Goal: Check status: Check status

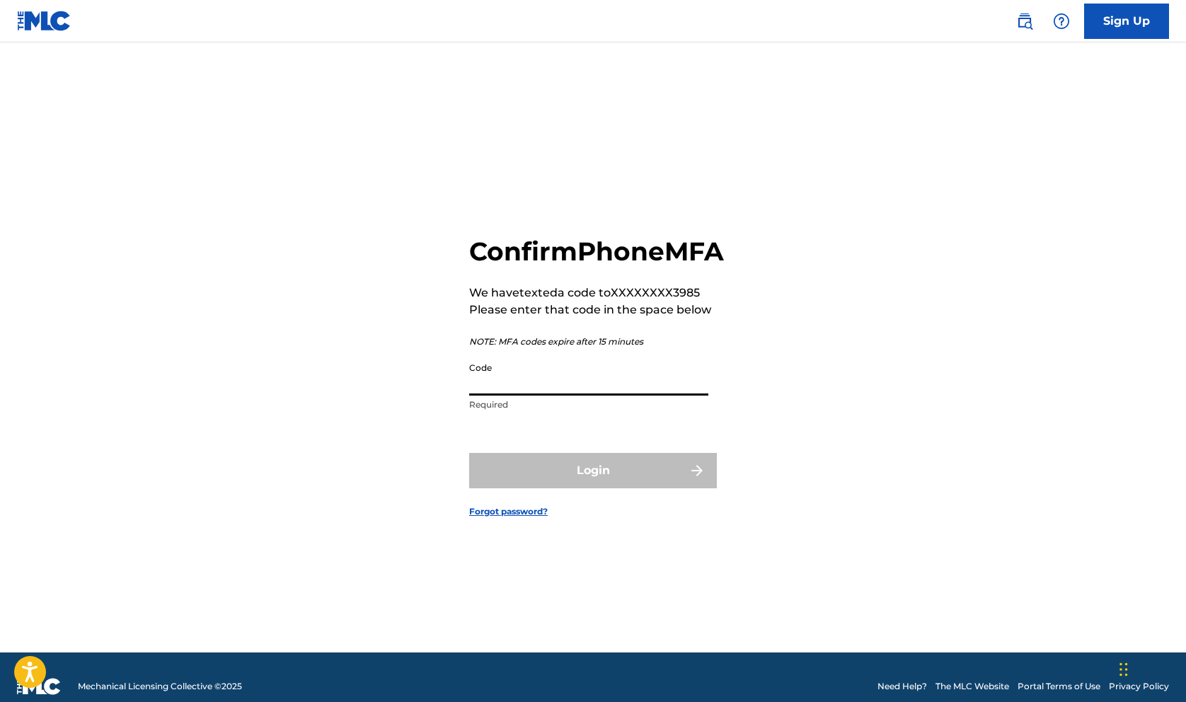
click at [608, 395] on input "Code" at bounding box center [588, 375] width 239 height 40
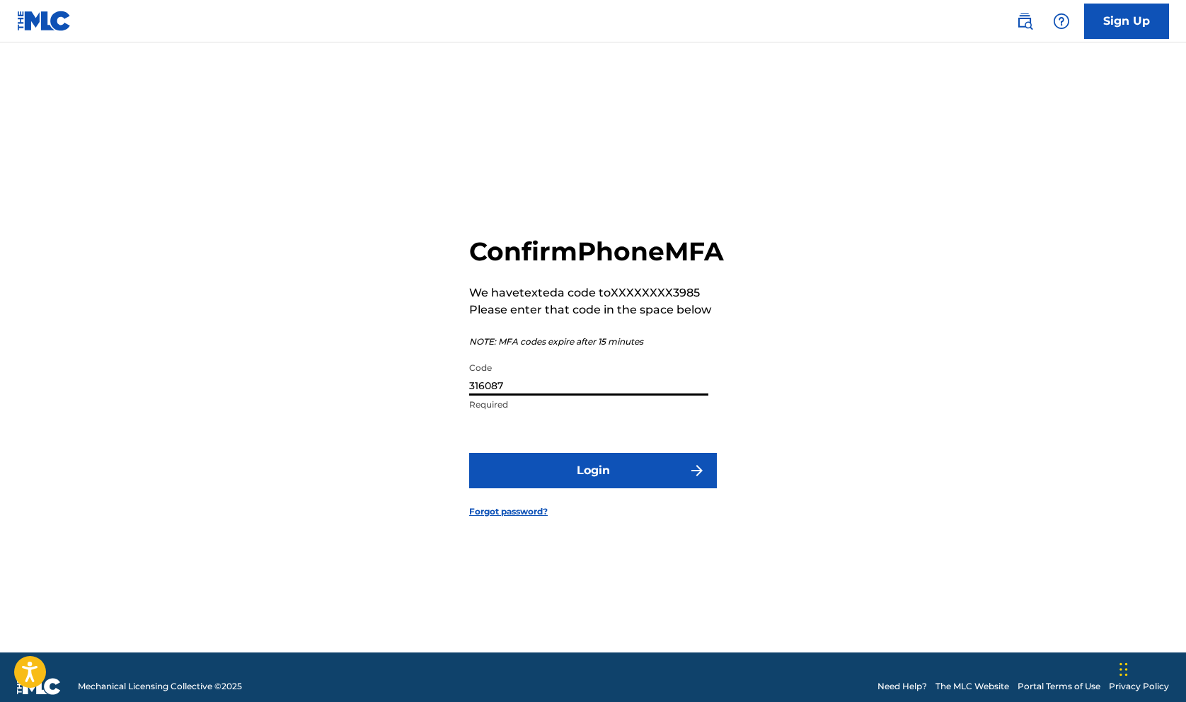
type input "316087"
click at [638, 488] on button "Login" at bounding box center [593, 470] width 248 height 35
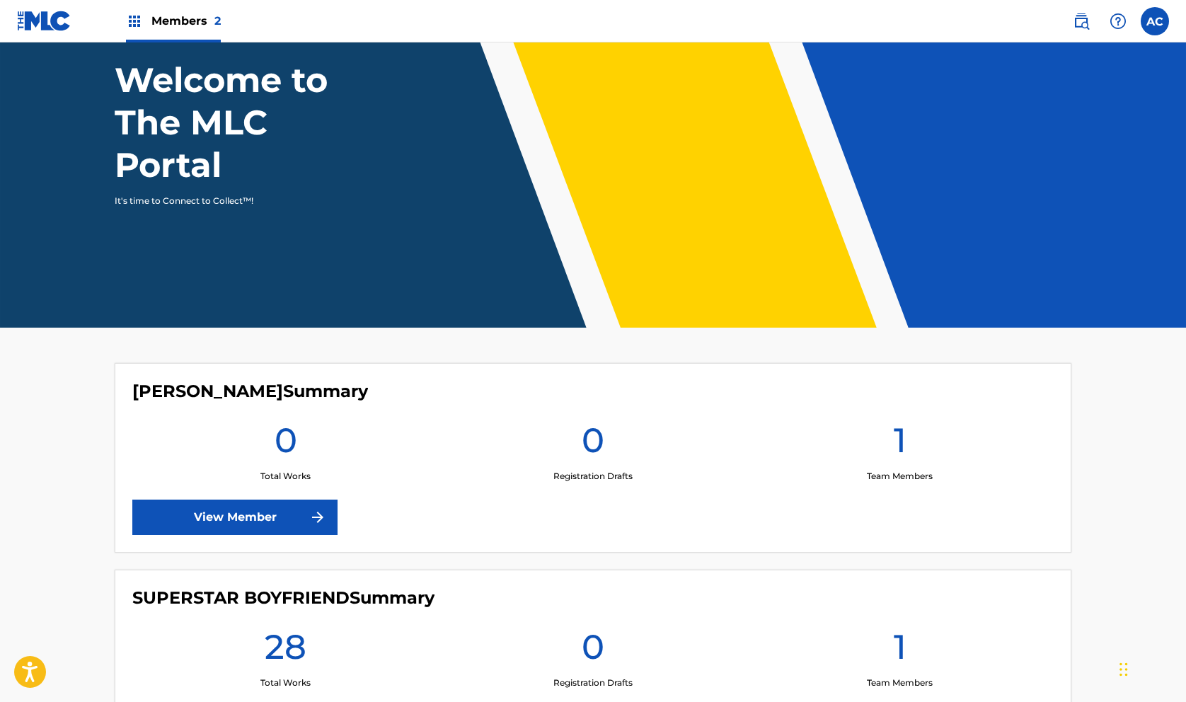
scroll to position [229, 0]
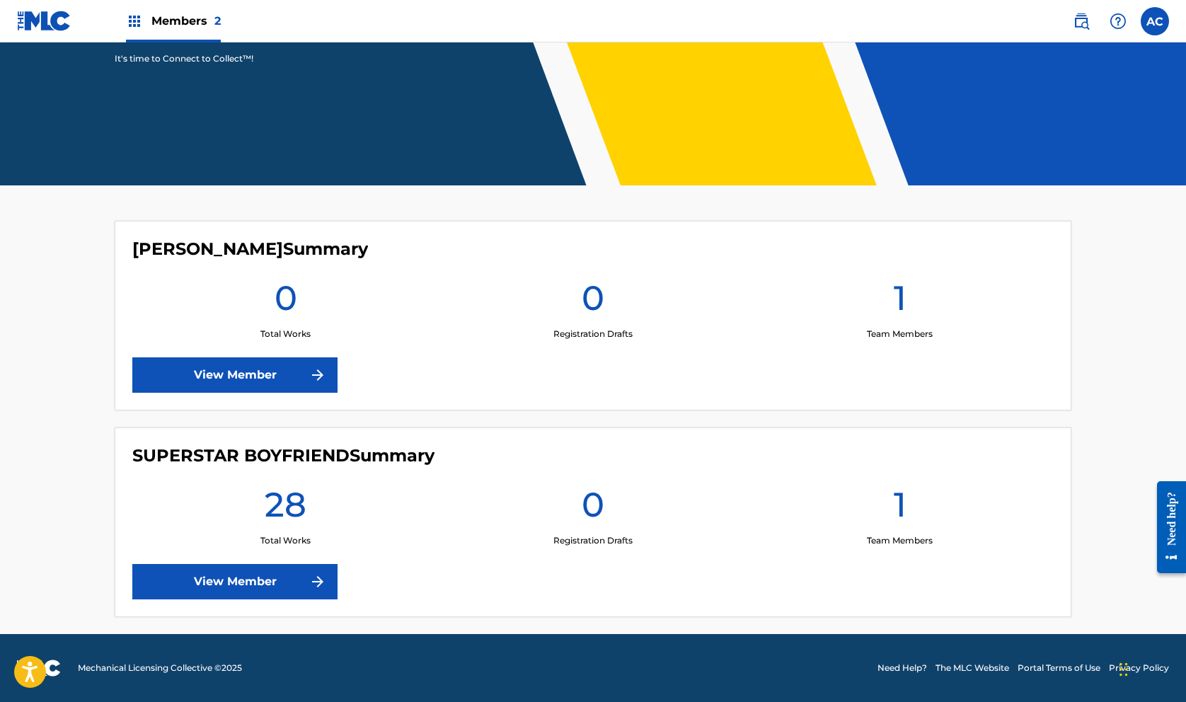
click at [256, 586] on link "View Member" at bounding box center [234, 581] width 205 height 35
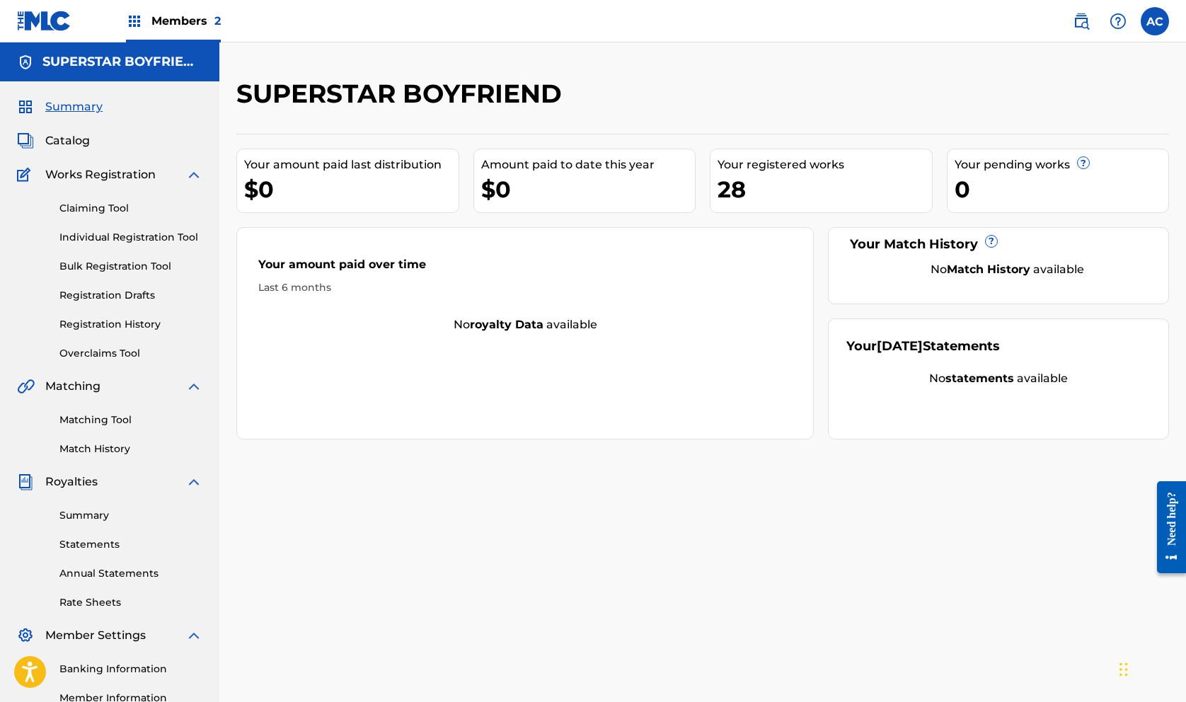
click at [438, 344] on div "Your amount paid over time Last 6 months No royalty data available" at bounding box center [524, 333] width 577 height 212
